Goal: Information Seeking & Learning: Understand process/instructions

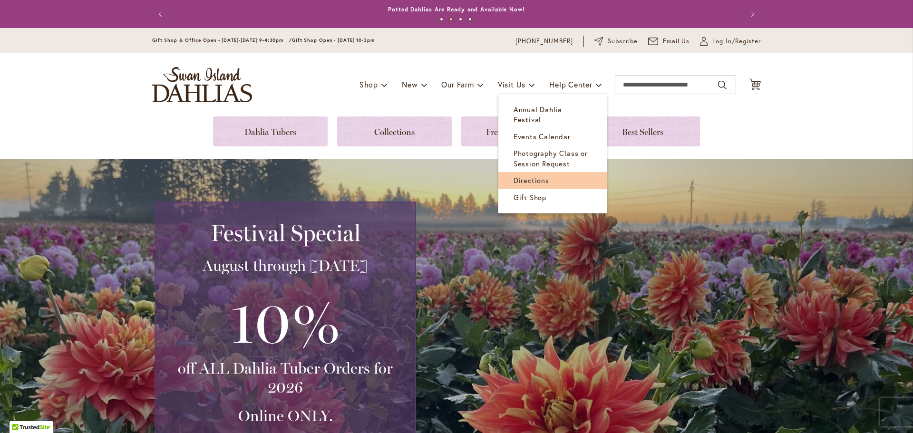
click at [535, 176] on span "Directions" at bounding box center [532, 181] width 36 height 10
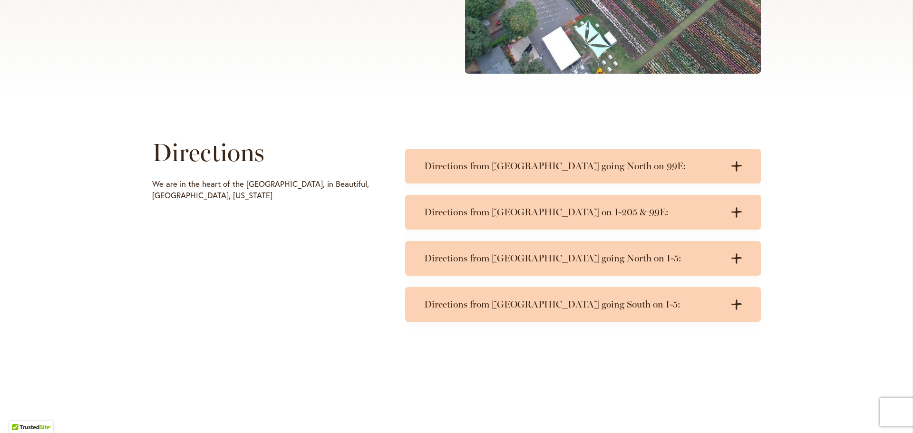
scroll to position [381, 0]
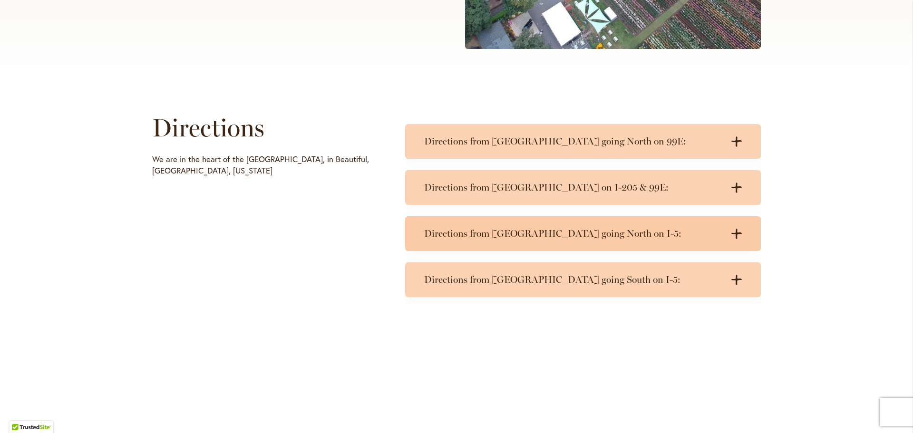
click at [467, 235] on h3 "Directions from [GEOGRAPHIC_DATA] going North on I-5:" at bounding box center [573, 234] width 299 height 12
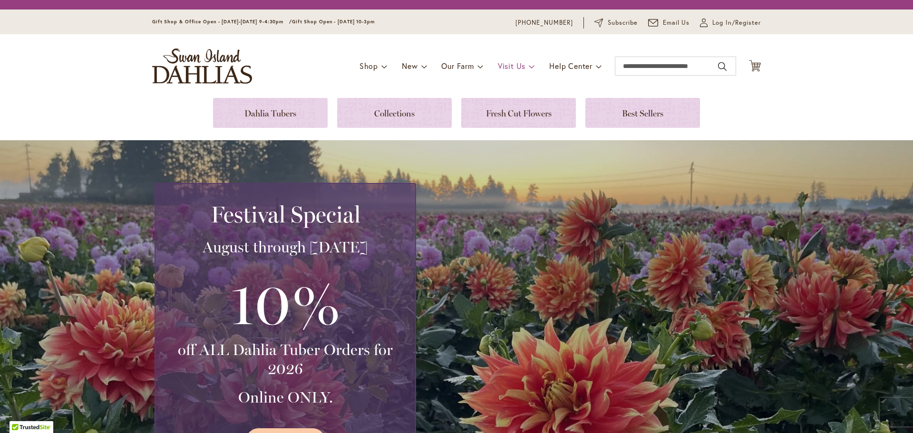
click at [516, 65] on span "Visit Us" at bounding box center [512, 66] width 28 height 10
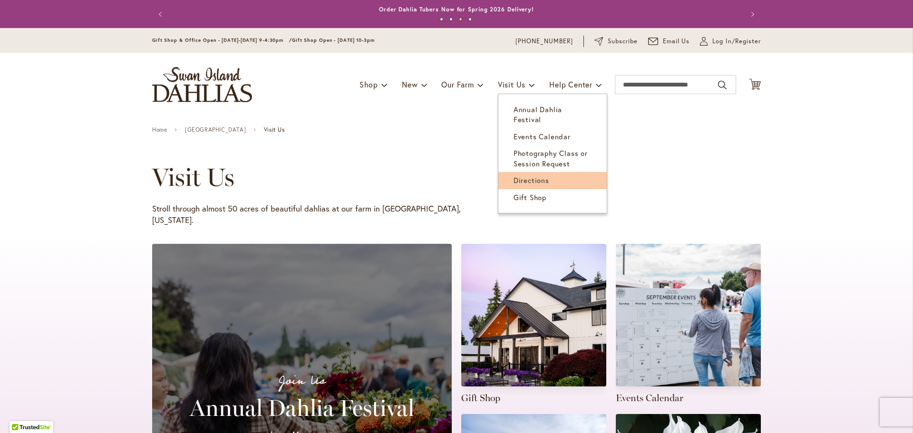
click at [522, 176] on span "Directions" at bounding box center [532, 181] width 36 height 10
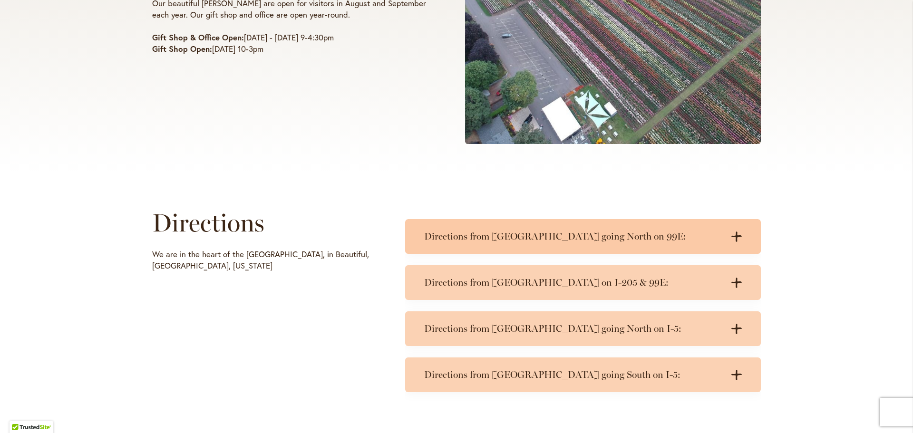
scroll to position [304, 0]
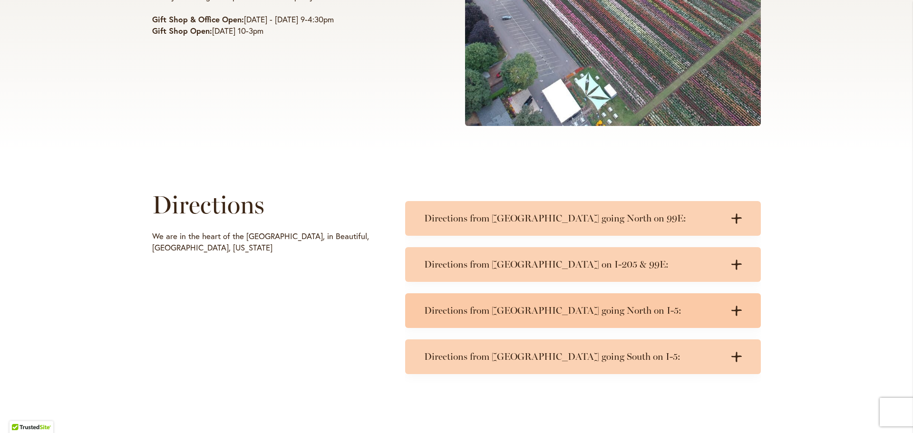
click at [507, 313] on h3 "Directions from [GEOGRAPHIC_DATA] going North on I-5:" at bounding box center [573, 311] width 299 height 12
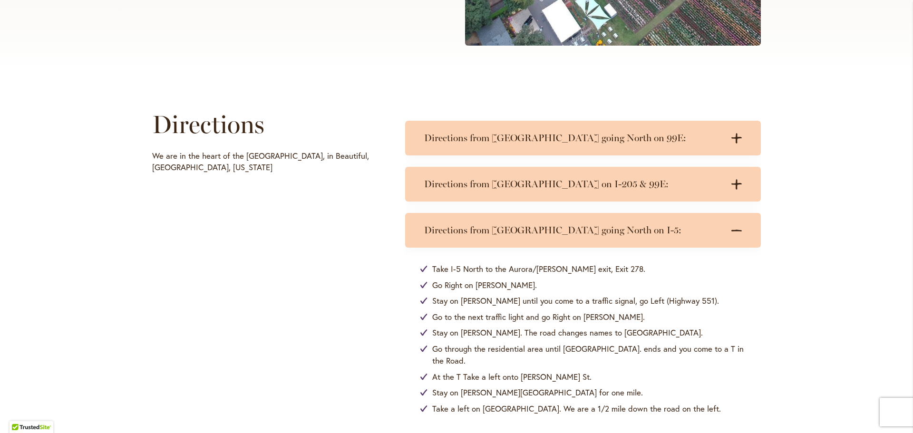
scroll to position [494, 0]
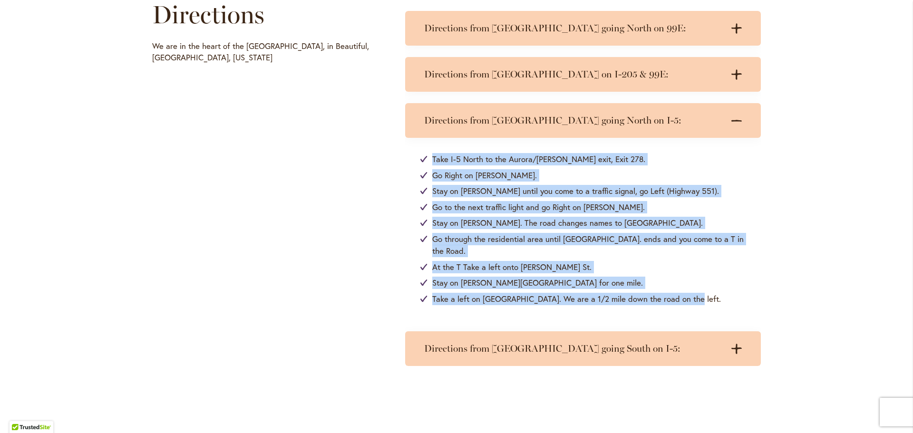
drag, startPoint x: 413, startPoint y: 155, endPoint x: 725, endPoint y: 303, distance: 344.5
click at [725, 303] on div "Take I-5 North to the Aurora/[PERSON_NAME] exit, Exit 278. Go Right on [PERSON_…" at bounding box center [583, 229] width 356 height 182
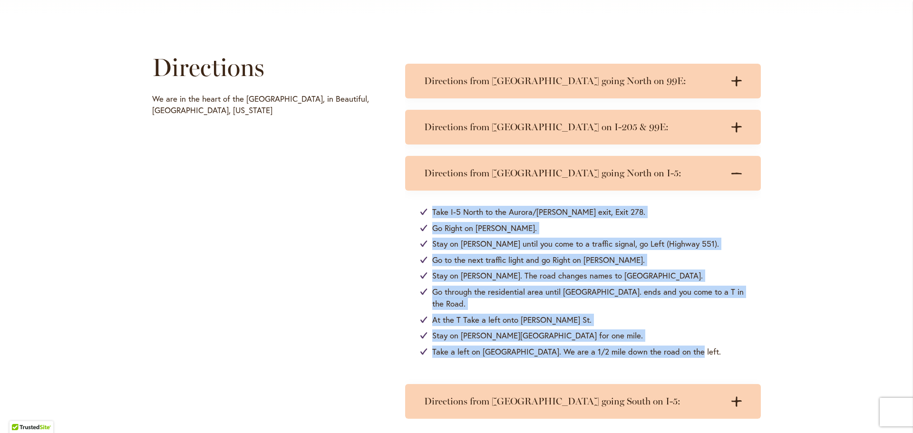
scroll to position [476, 0]
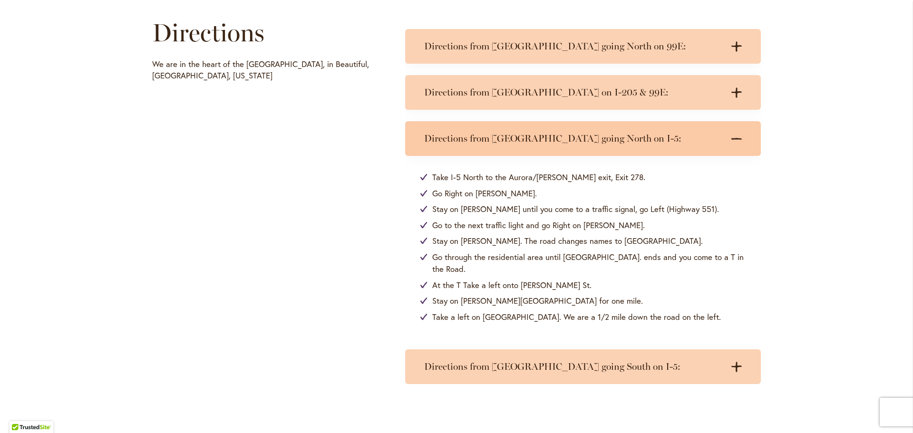
click at [484, 137] on h3 "Directions from Salem going North on I-5:" at bounding box center [573, 139] width 299 height 12
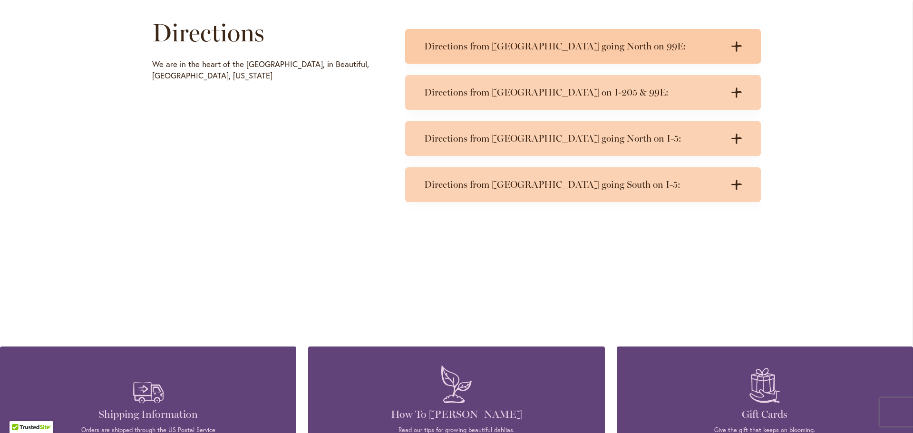
click at [471, 47] on h3 "Directions from Salem going North on 99E:" at bounding box center [573, 46] width 299 height 12
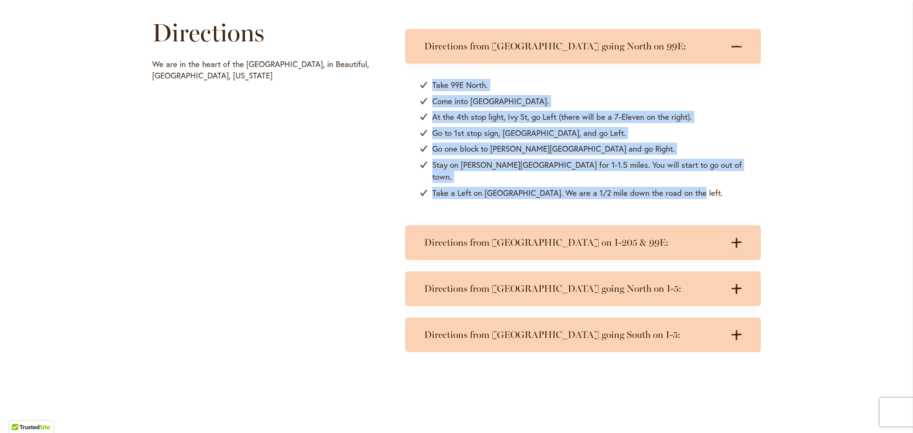
drag, startPoint x: 414, startPoint y: 78, endPoint x: 704, endPoint y: 189, distance: 310.2
click at [705, 188] on div "Take 99E North. Come into Canby. At the 4th stop light, Ivy St, go Left (there …" at bounding box center [583, 139] width 356 height 150
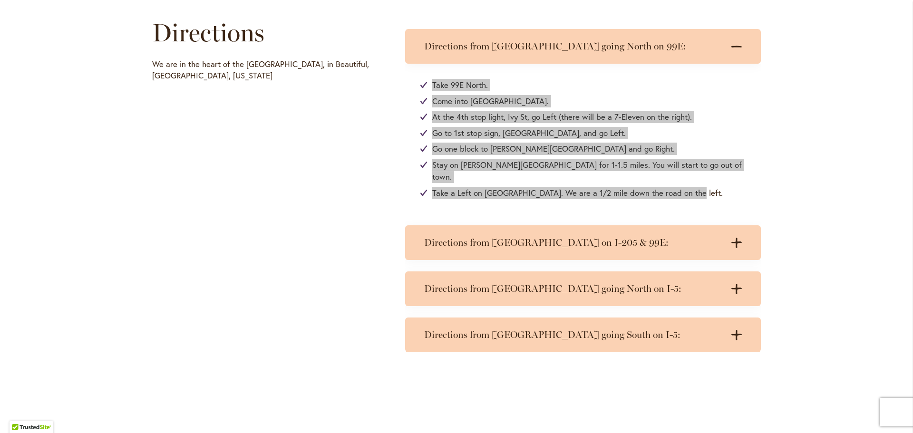
scroll to position [0, 0]
